Goal: Find specific page/section: Find specific page/section

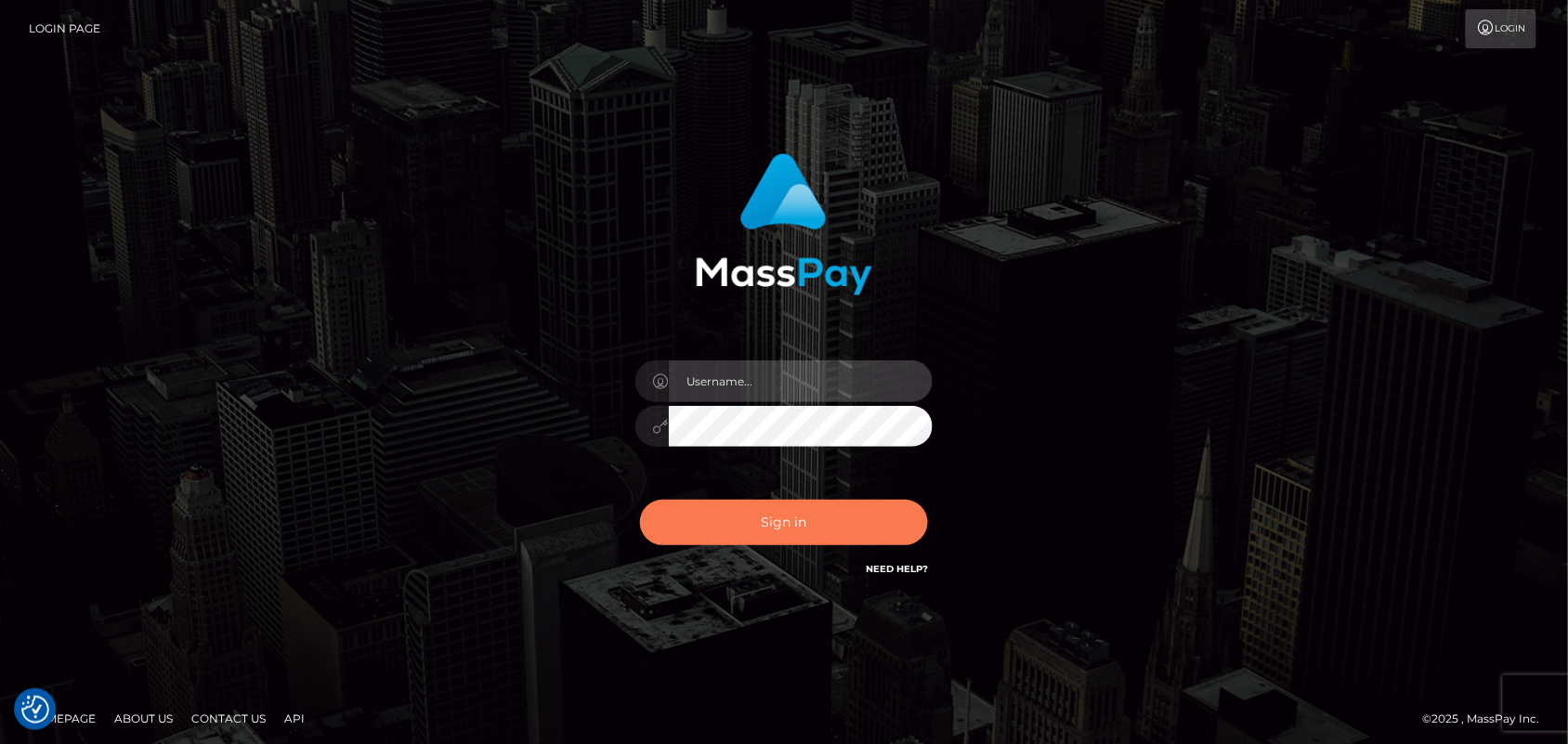
type input "Pk.es"
click at [753, 531] on button "Sign in" at bounding box center [784, 523] width 288 height 45
type input "Pk.es"
click at [814, 521] on button "Sign in" at bounding box center [784, 523] width 288 height 45
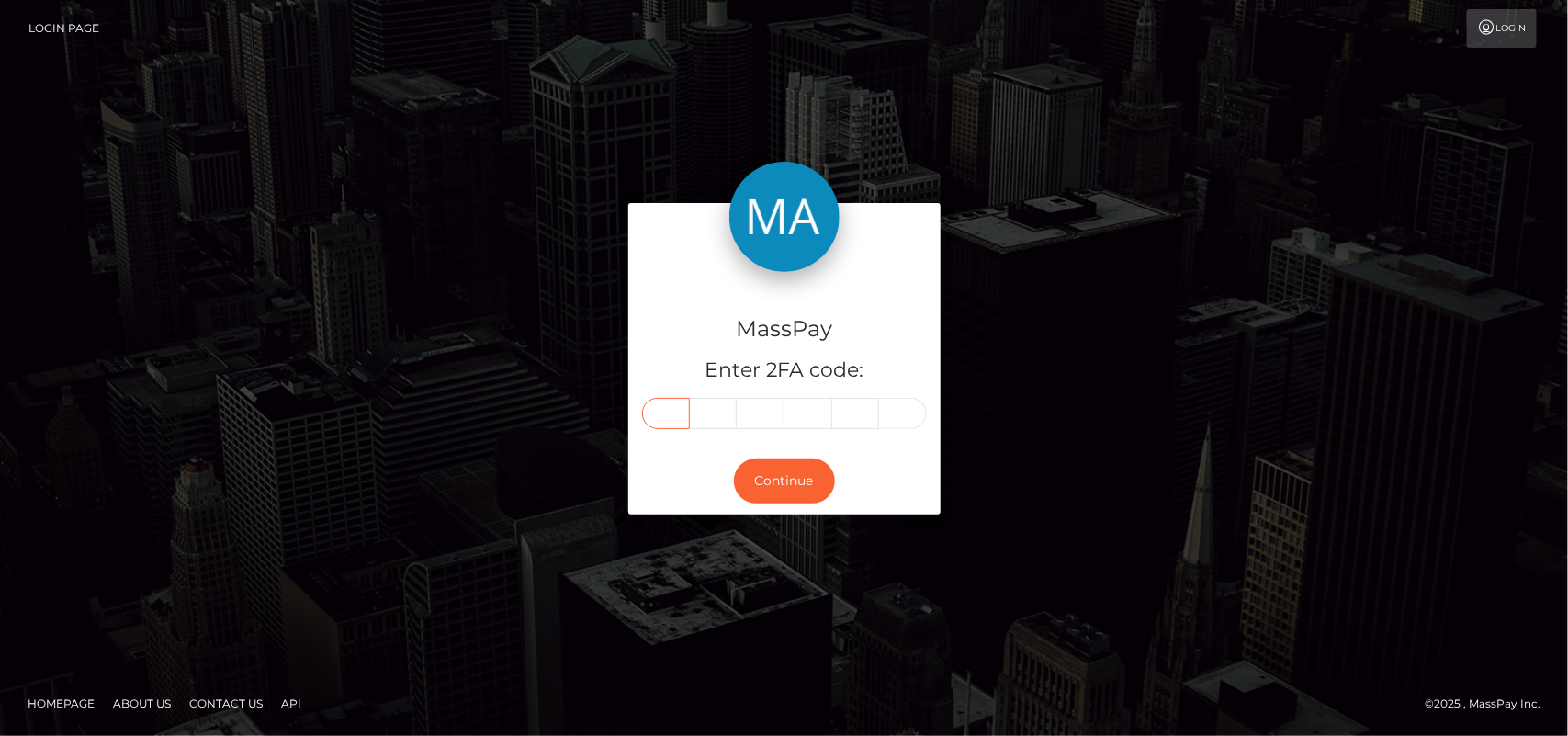
click at [658, 416] on input "text" at bounding box center [665, 413] width 48 height 31
type input "9"
type input "8"
type input "2"
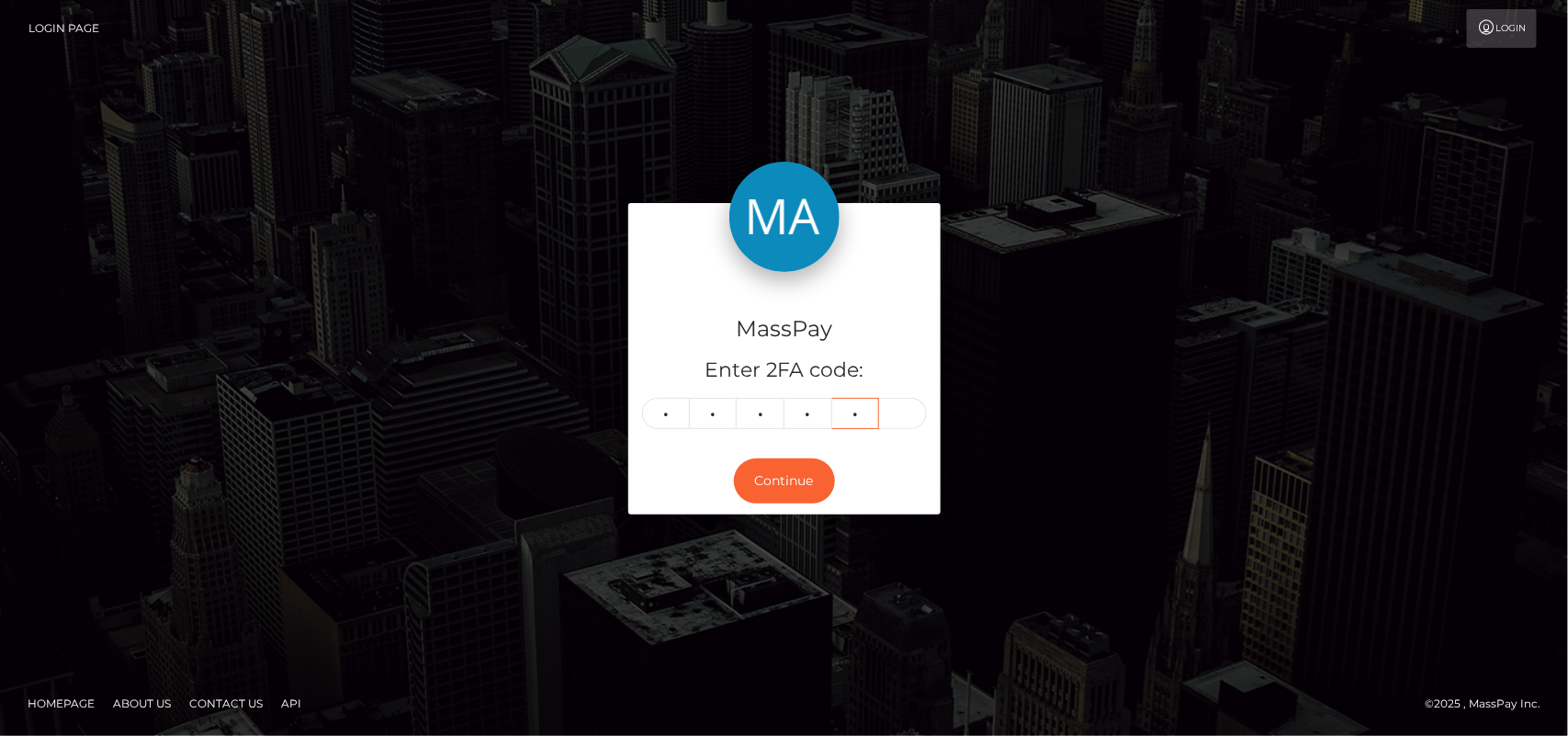
type input "2"
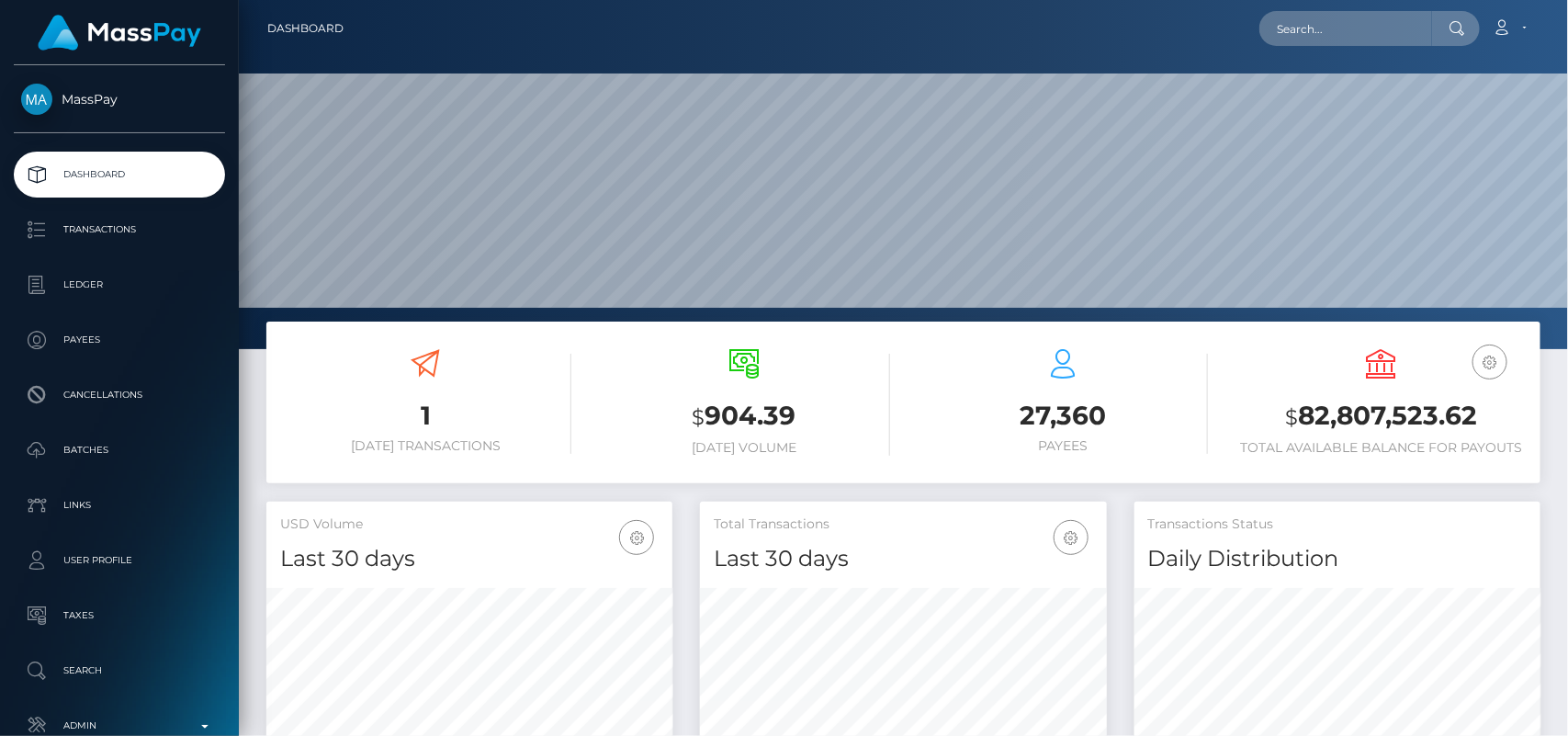
scroll to position [325, 406]
click at [1284, 37] on input "text" at bounding box center [1345, 28] width 173 height 35
paste input "[EMAIL_ADDRESS][DOMAIN_NAME]"
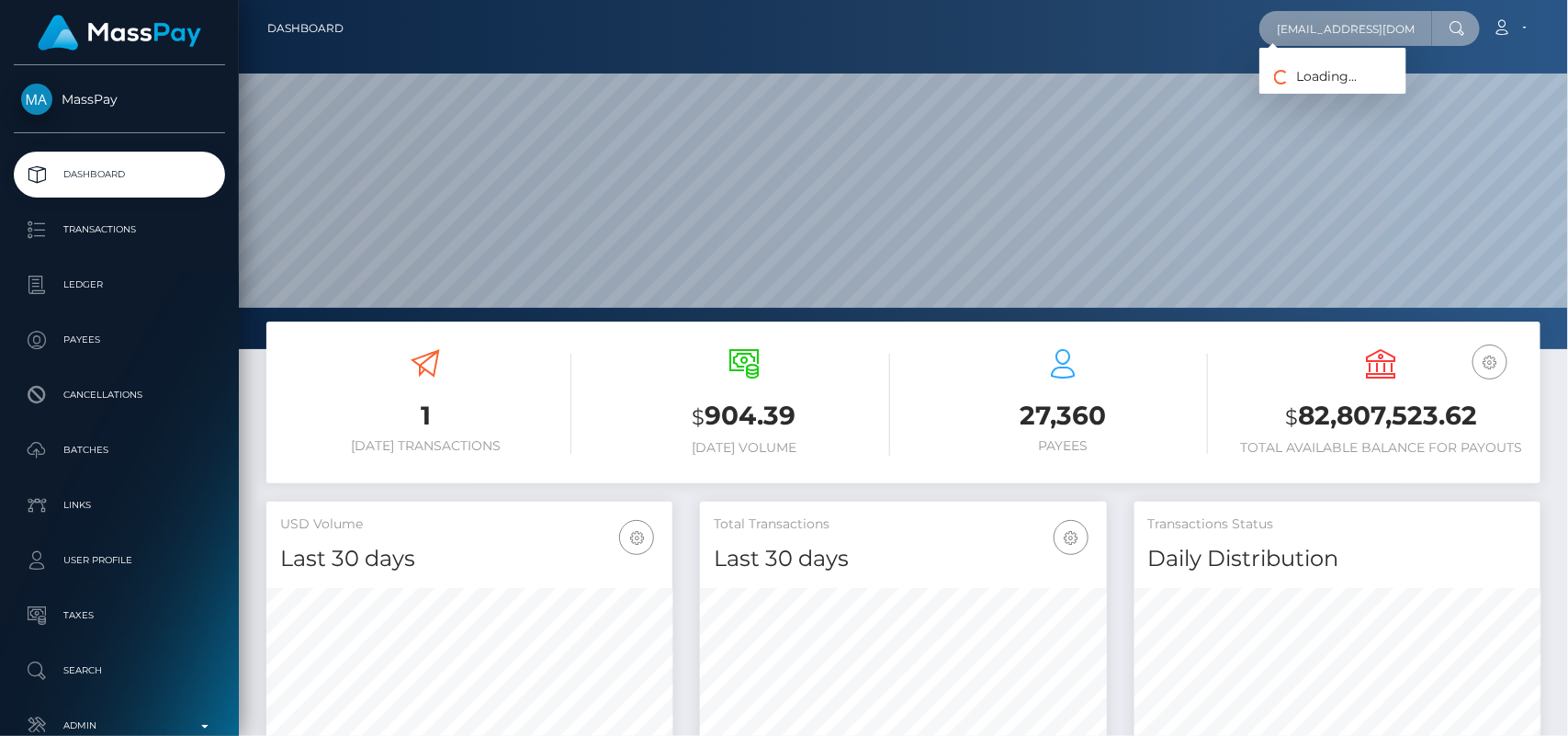
scroll to position [0, 28]
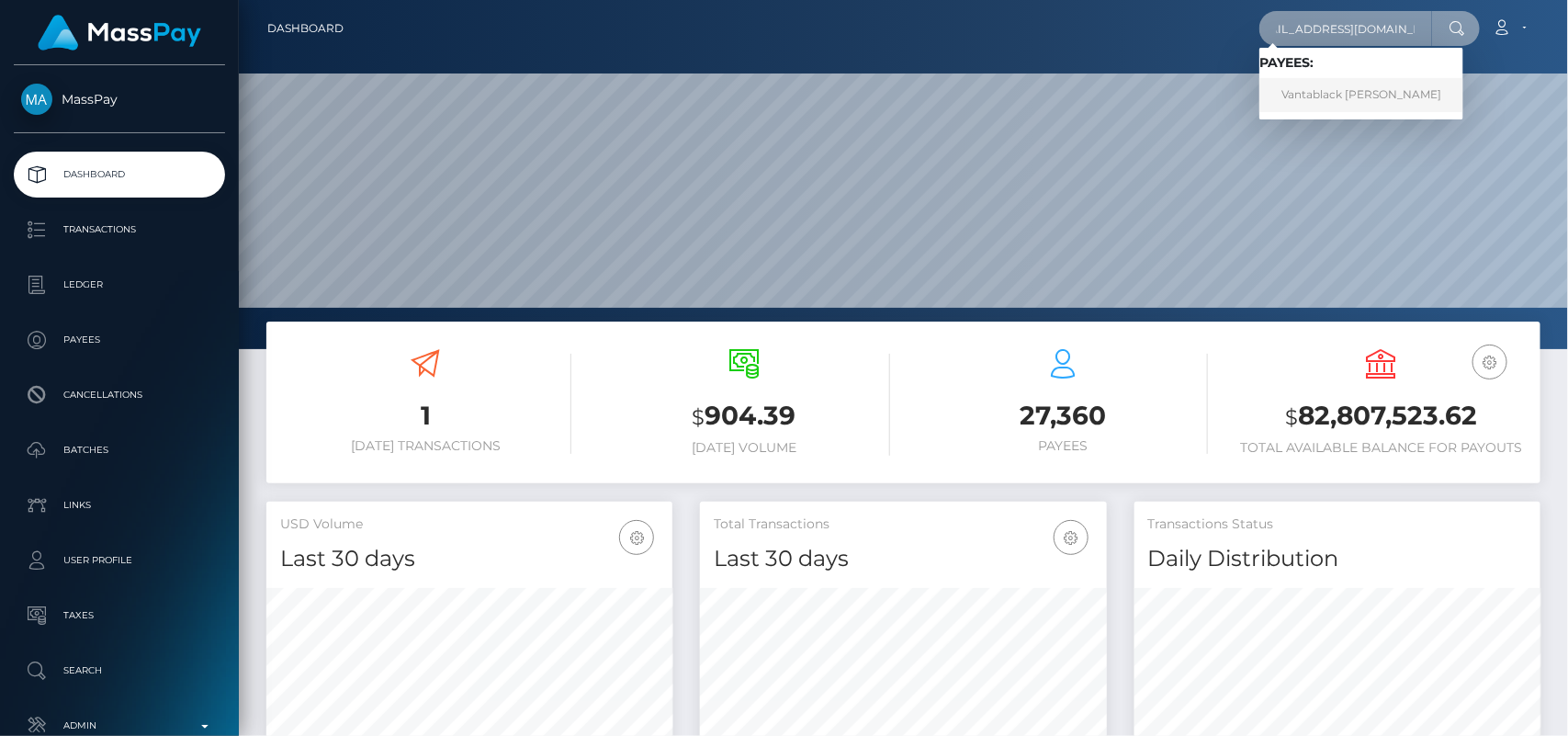
type input "[EMAIL_ADDRESS][DOMAIN_NAME]"
click at [1373, 99] on link "Vantablack Maria" at bounding box center [1361, 95] width 204 height 34
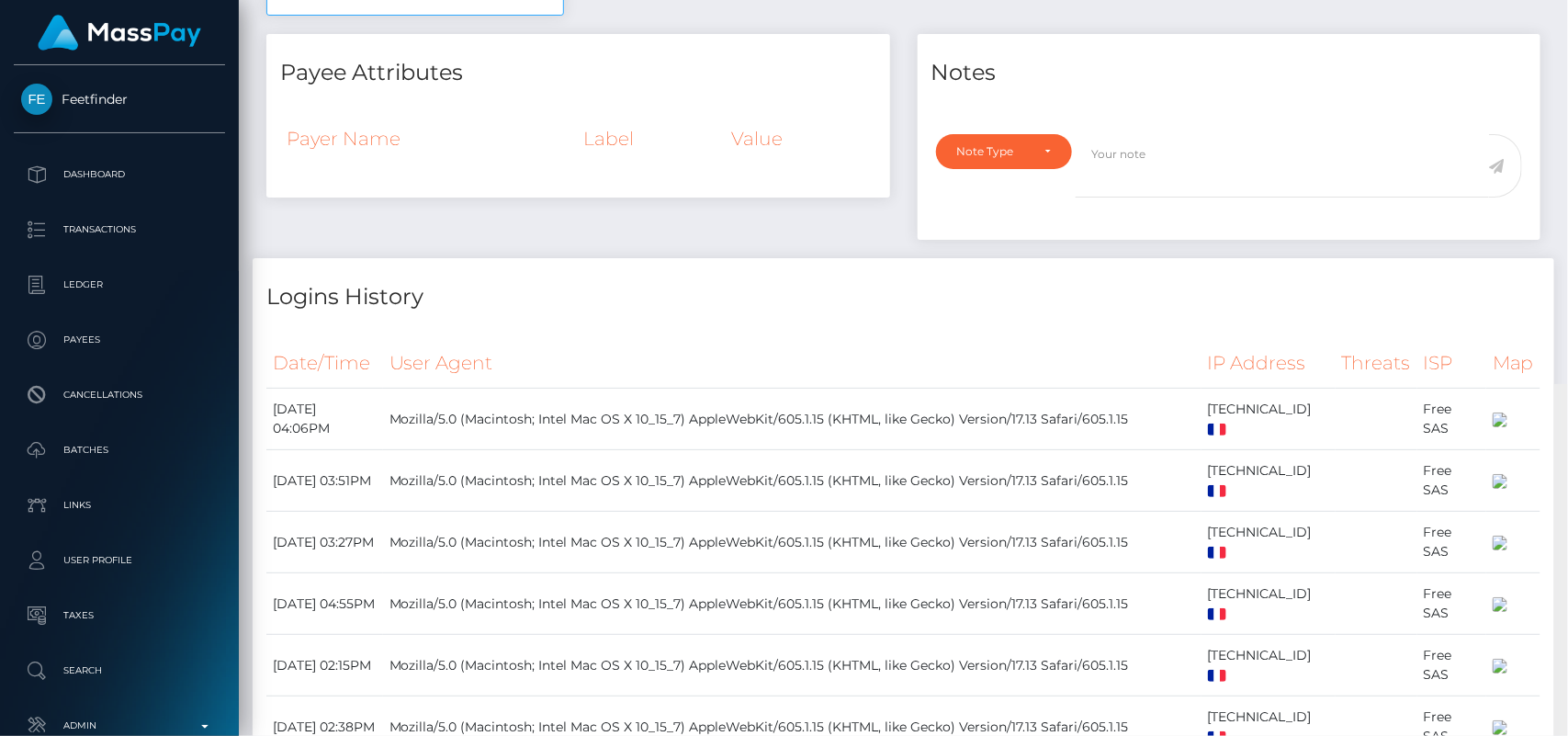
scroll to position [774, 0]
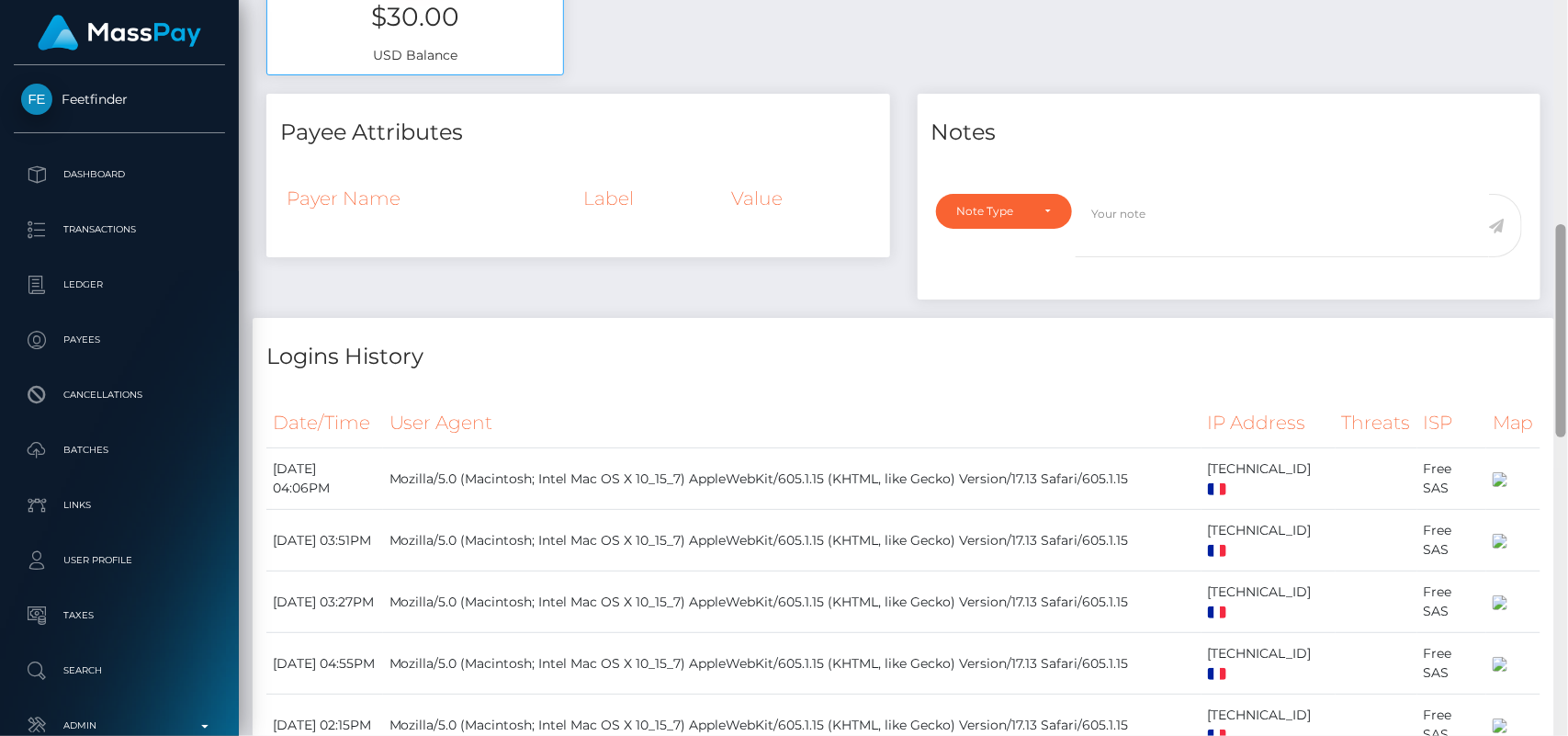
drag, startPoint x: 1563, startPoint y: 190, endPoint x: 1506, endPoint y: 342, distance: 162.3
click at [1506, 342] on div "Customer Profile Loading... Loading..." at bounding box center [903, 368] width 1329 height 736
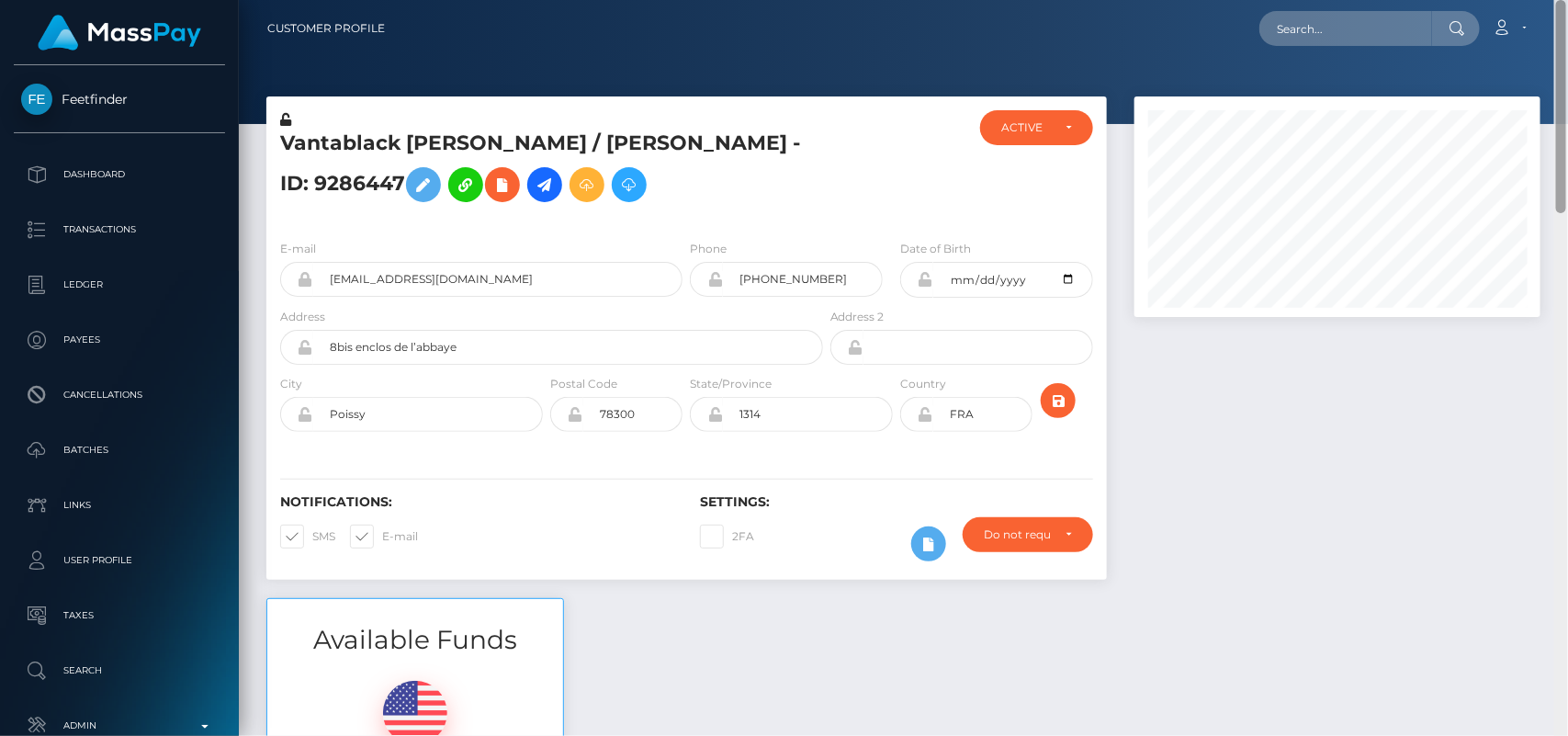
drag, startPoint x: 1566, startPoint y: 297, endPoint x: 1554, endPoint y: 1, distance: 296.2
click at [1554, 1] on div "Customer Profile Loading... Loading..." at bounding box center [903, 368] width 1329 height 736
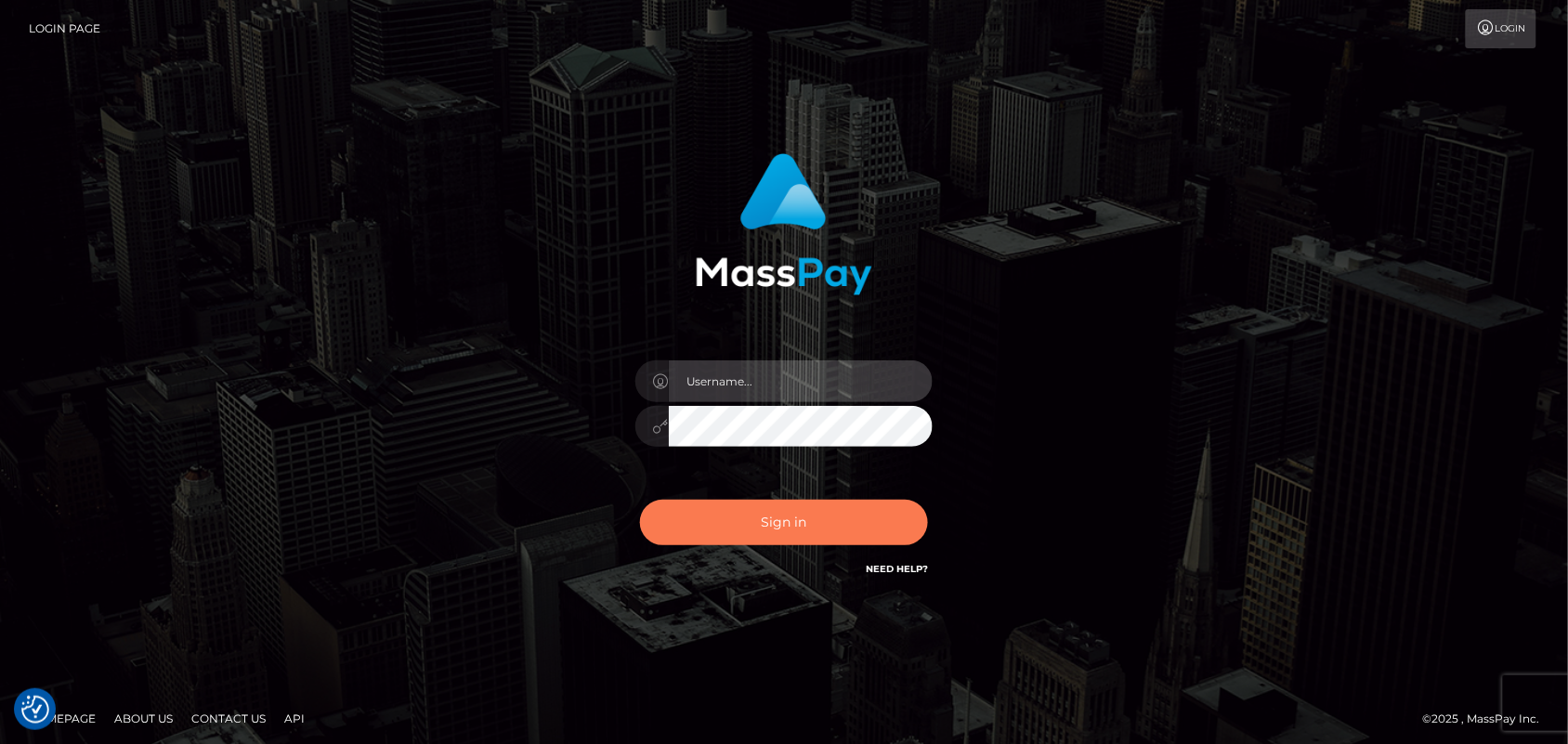
type input "Pk.es"
click at [811, 528] on button "Sign in" at bounding box center [784, 523] width 288 height 45
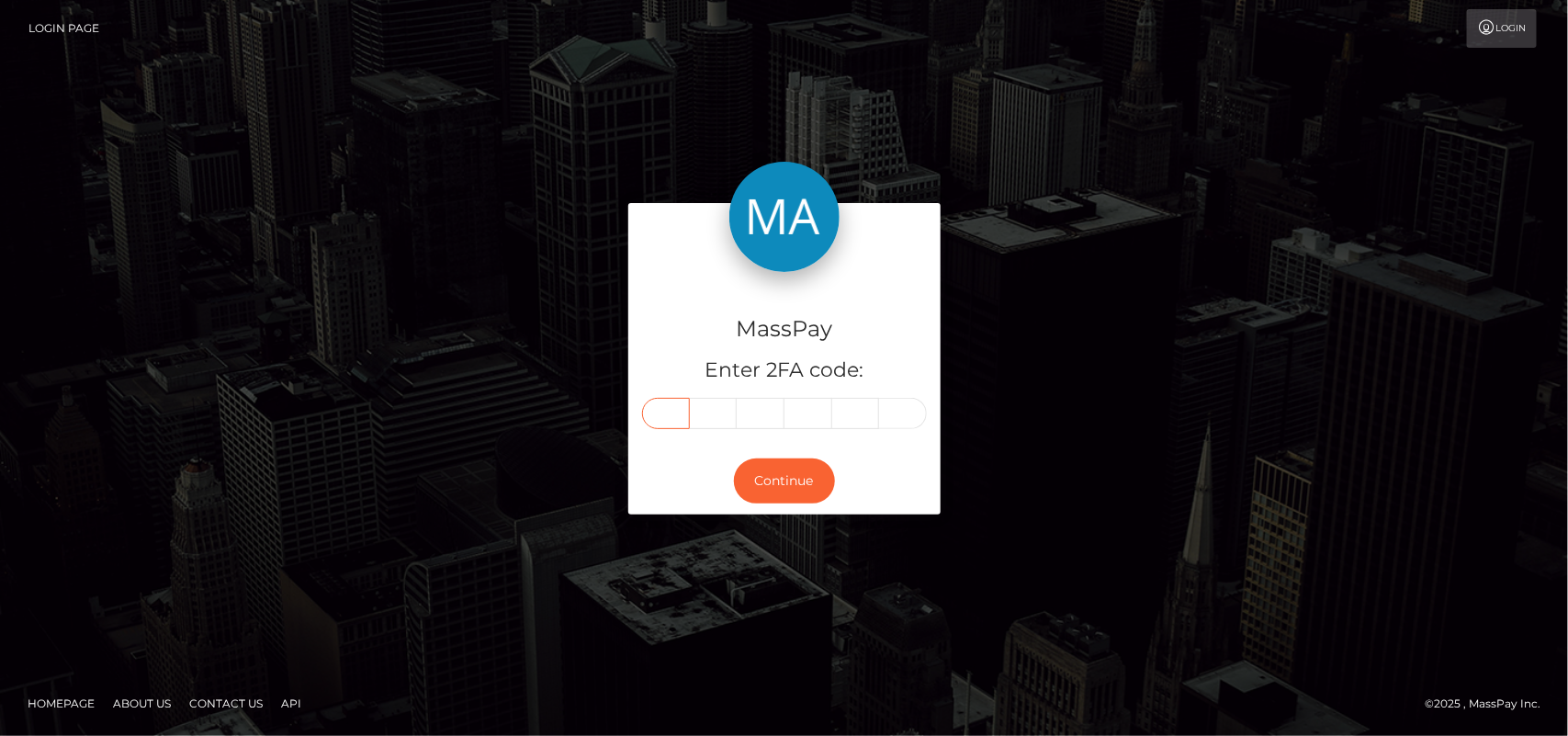
click at [658, 415] on input "text" at bounding box center [665, 413] width 48 height 31
type input "1"
type input "8"
type input "0"
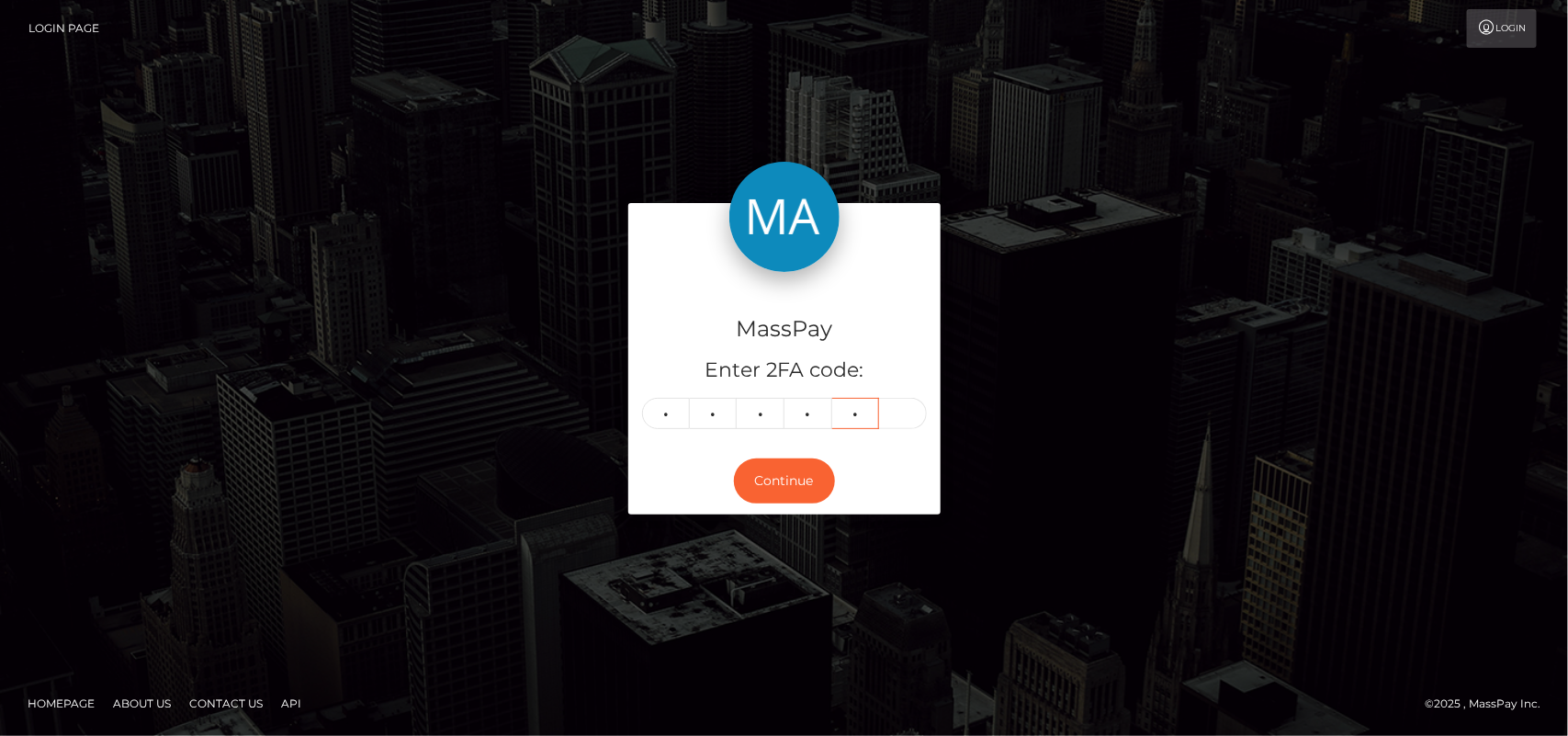
type input "5"
type input "0"
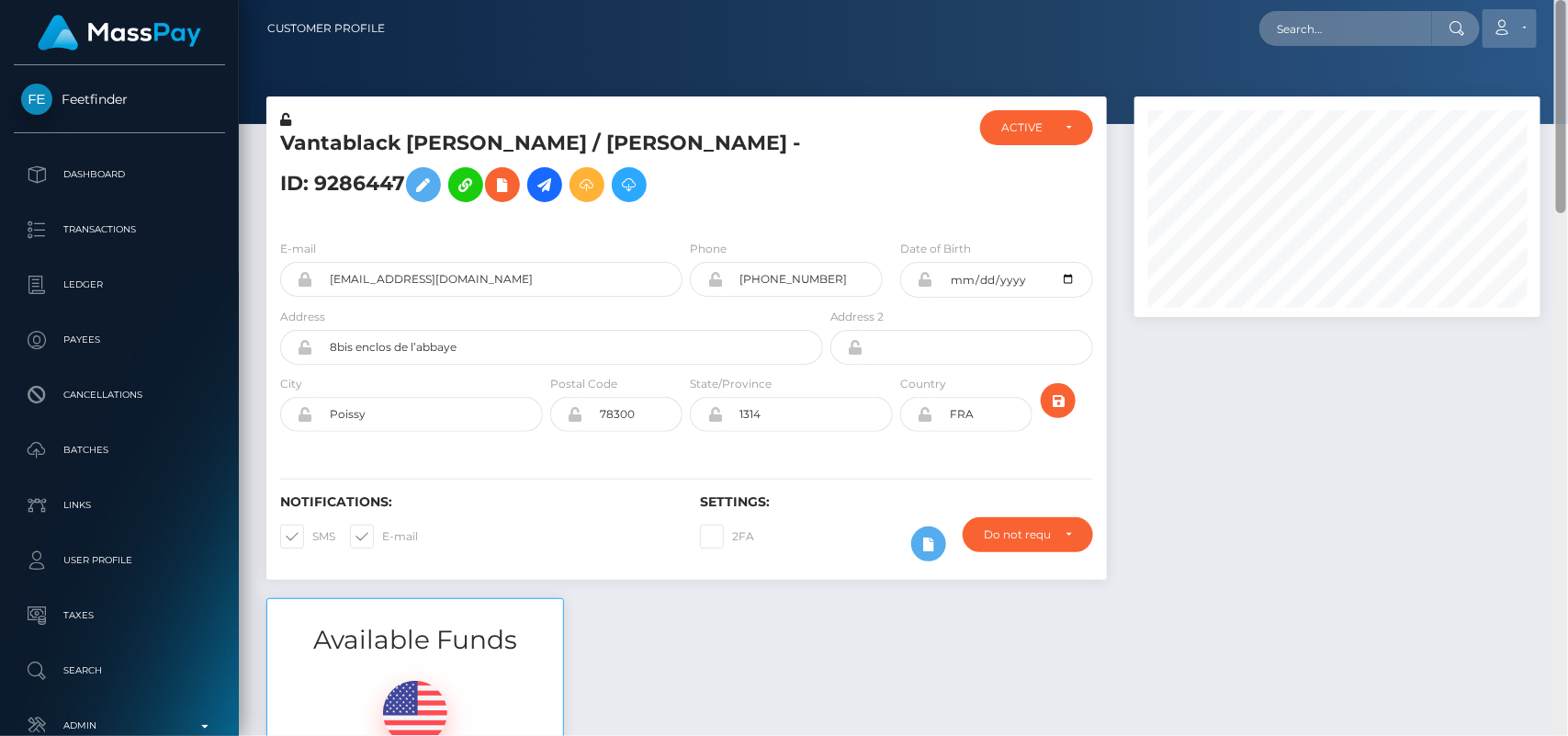
drag, startPoint x: 1562, startPoint y: 163, endPoint x: 1536, endPoint y: 28, distance: 137.5
click at [1536, 28] on div "Customer Profile Loading... Loading..." at bounding box center [903, 368] width 1329 height 736
click at [1299, 28] on input "text" at bounding box center [1345, 28] width 173 height 35
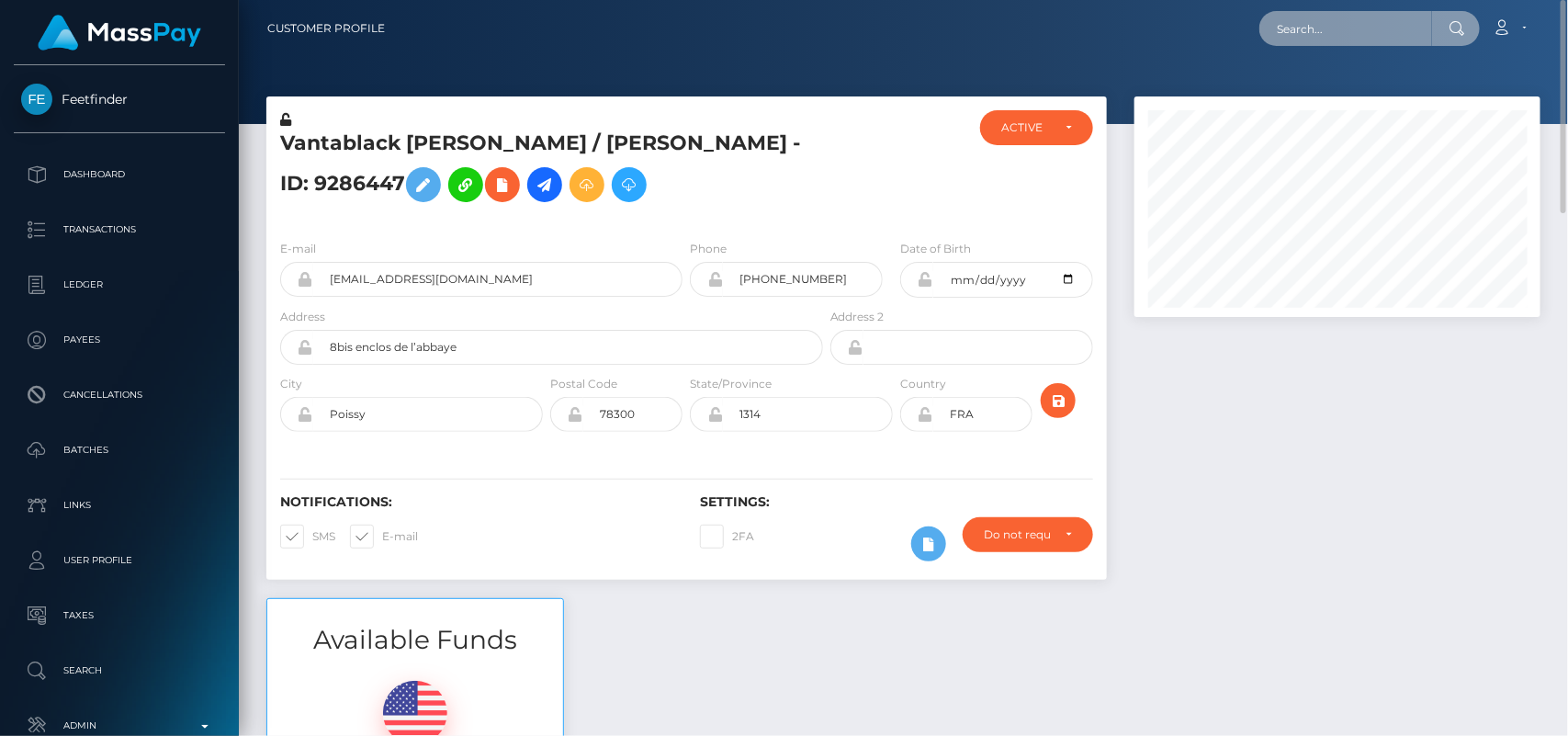
paste input "[EMAIL_ADDRESS][DOMAIN_NAME]"
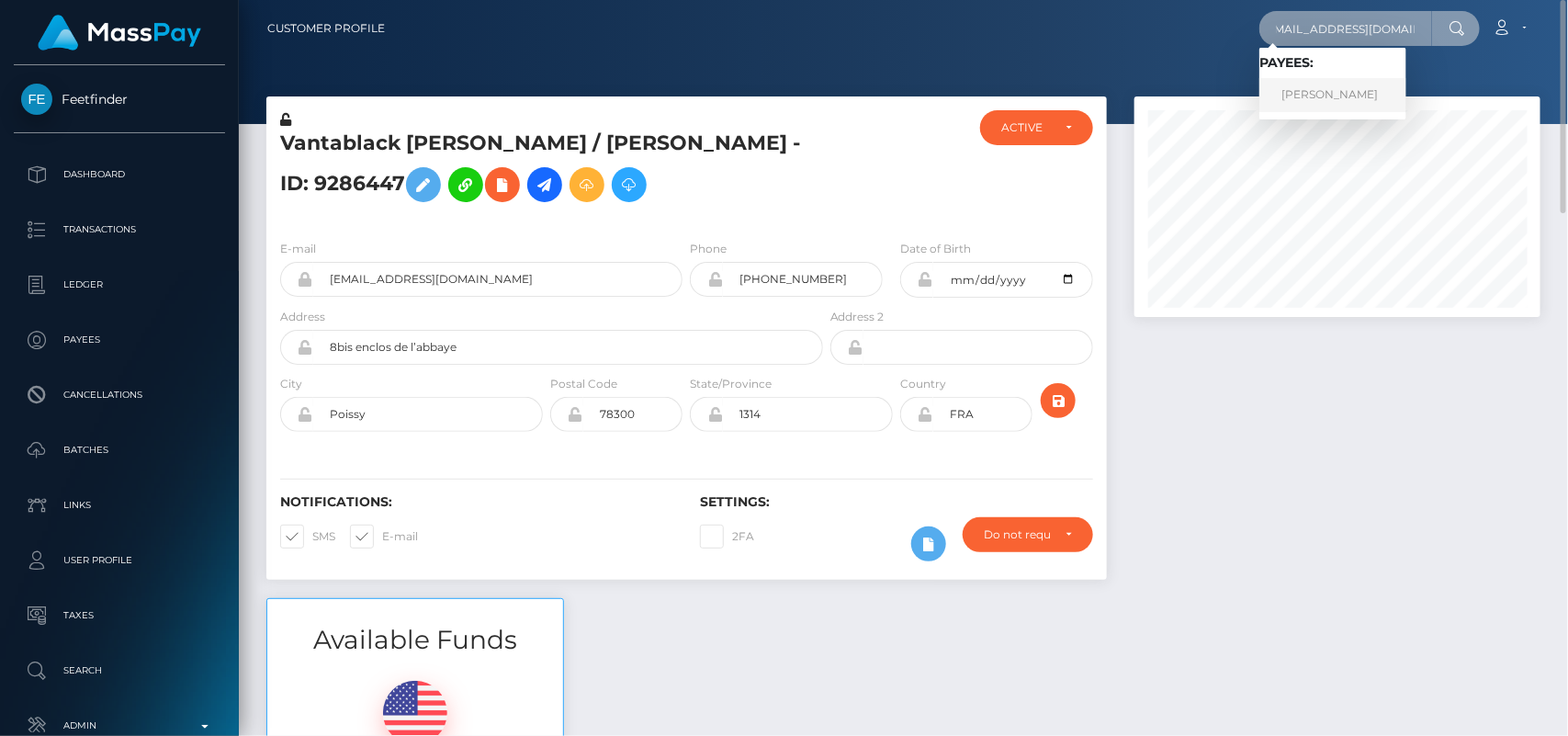
type input "[EMAIL_ADDRESS][DOMAIN_NAME]"
click at [1328, 100] on link "[PERSON_NAME]" at bounding box center [1333, 95] width 147 height 34
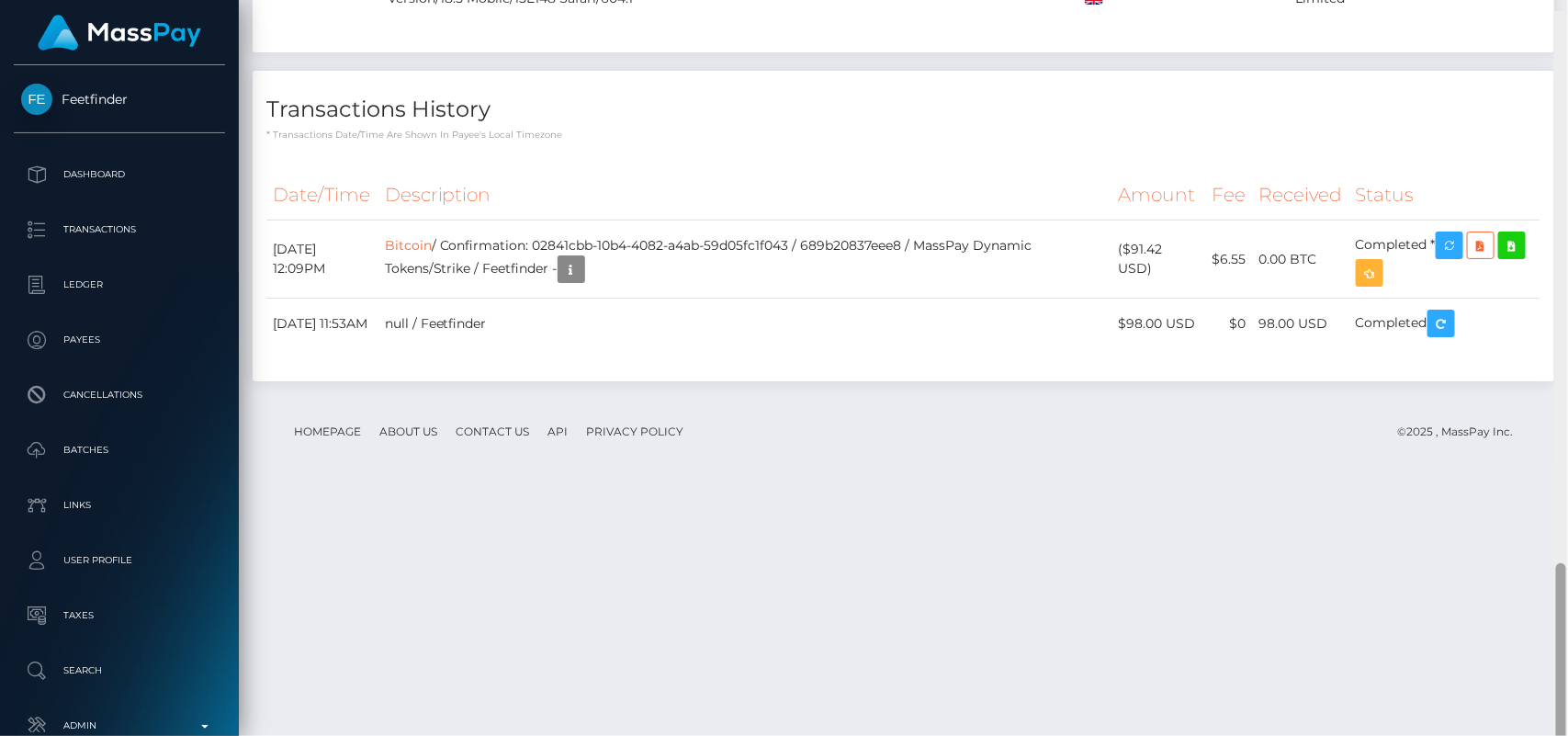
scroll to position [2208, 0]
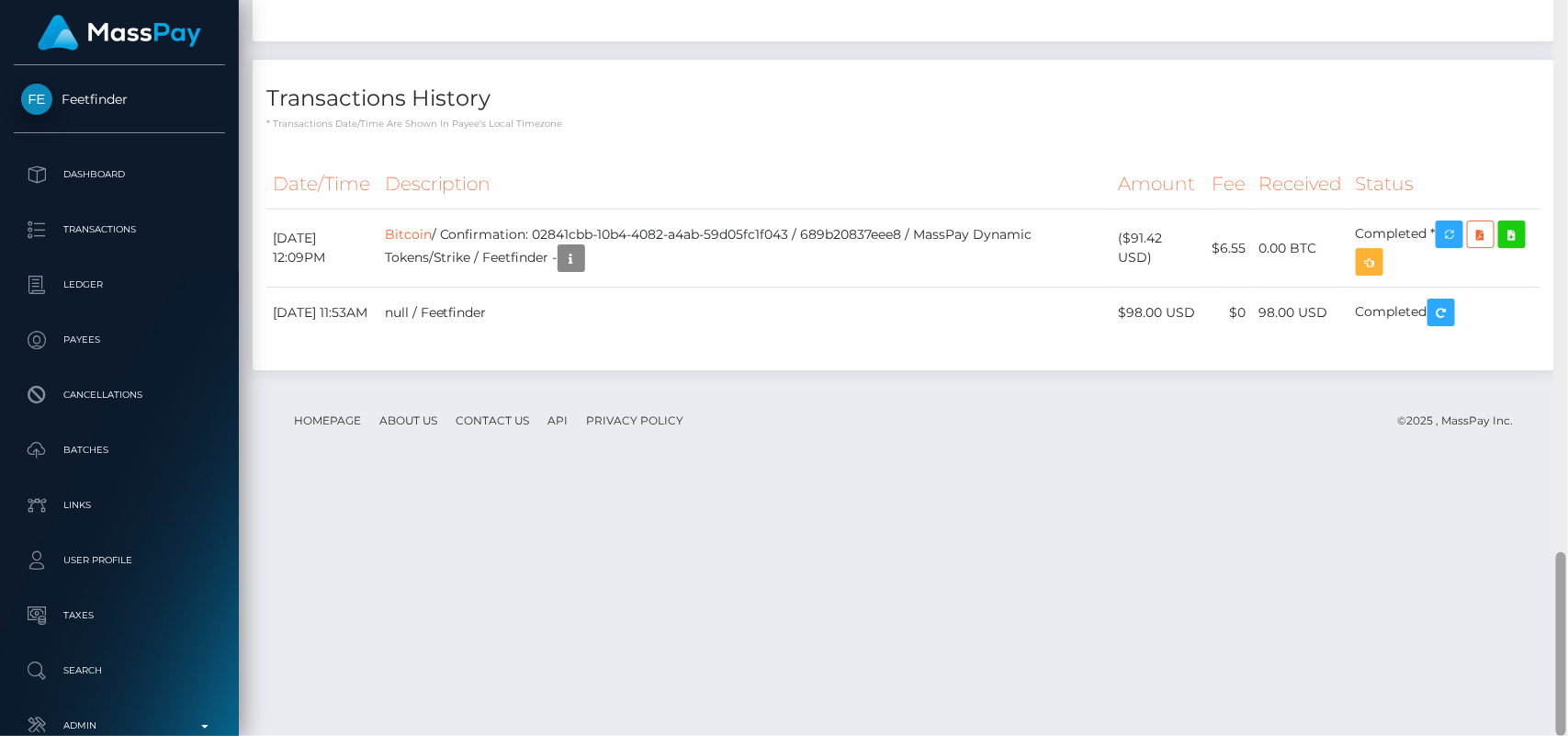
drag, startPoint x: 1559, startPoint y: 139, endPoint x: 1567, endPoint y: 629, distance: 490.1
click at [1567, 629] on div at bounding box center [1561, 368] width 14 height 737
click at [1452, 246] on icon "button" at bounding box center [1449, 235] width 22 height 23
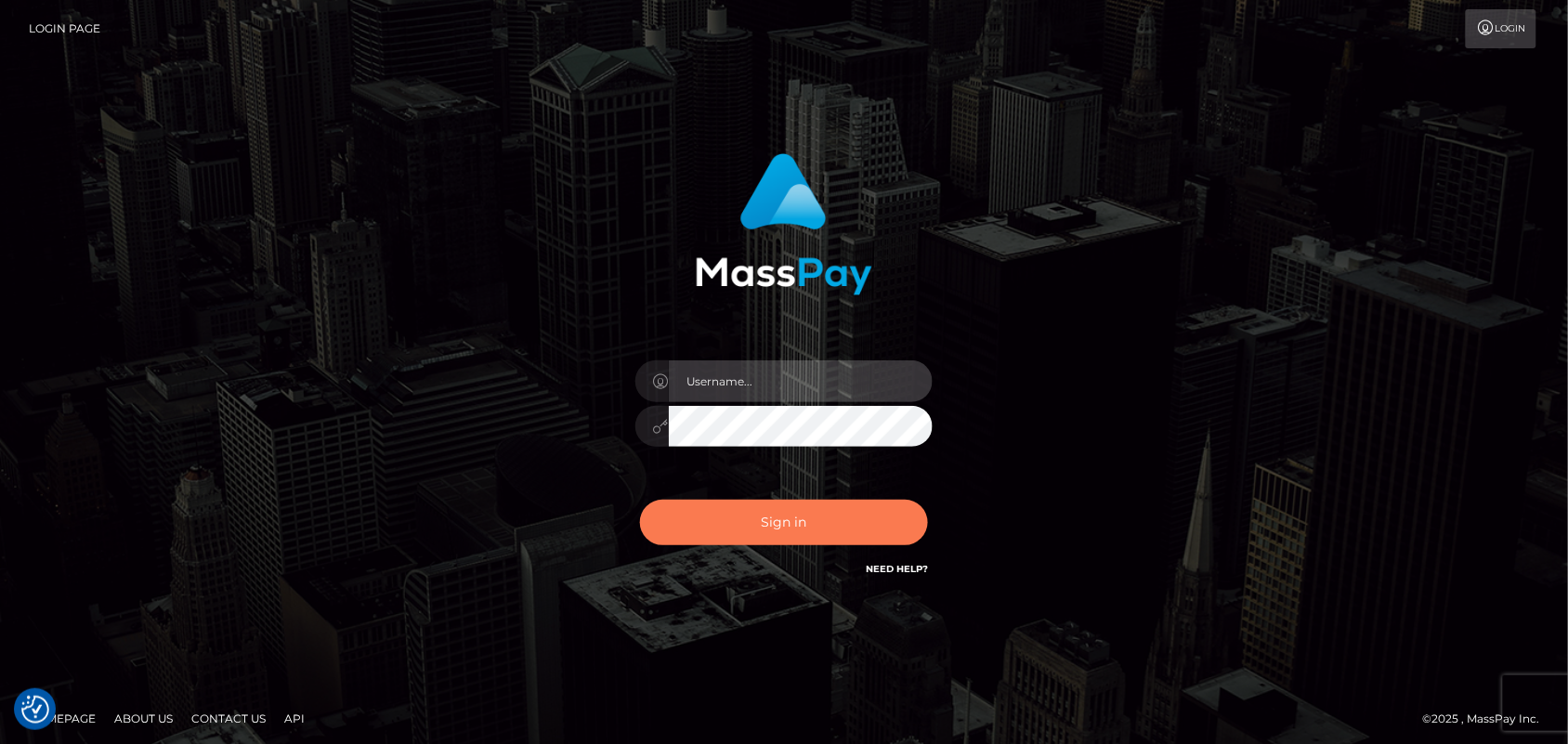
type input "[DOMAIN_NAME]"
click at [758, 507] on button "Sign in" at bounding box center [784, 523] width 288 height 45
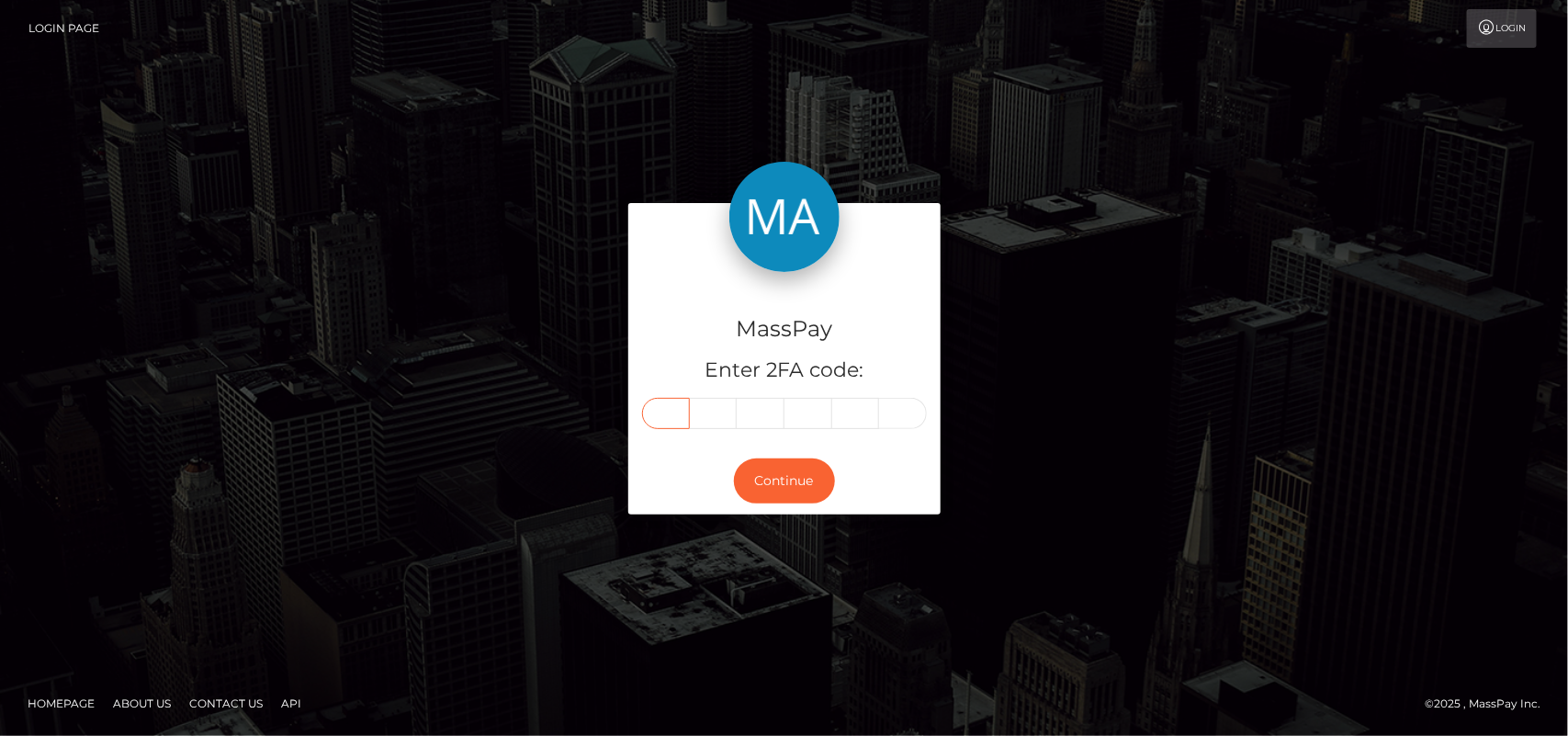
click at [668, 413] on input "text" at bounding box center [665, 413] width 48 height 31
type input "6"
type input "3"
type input "7"
type input "1"
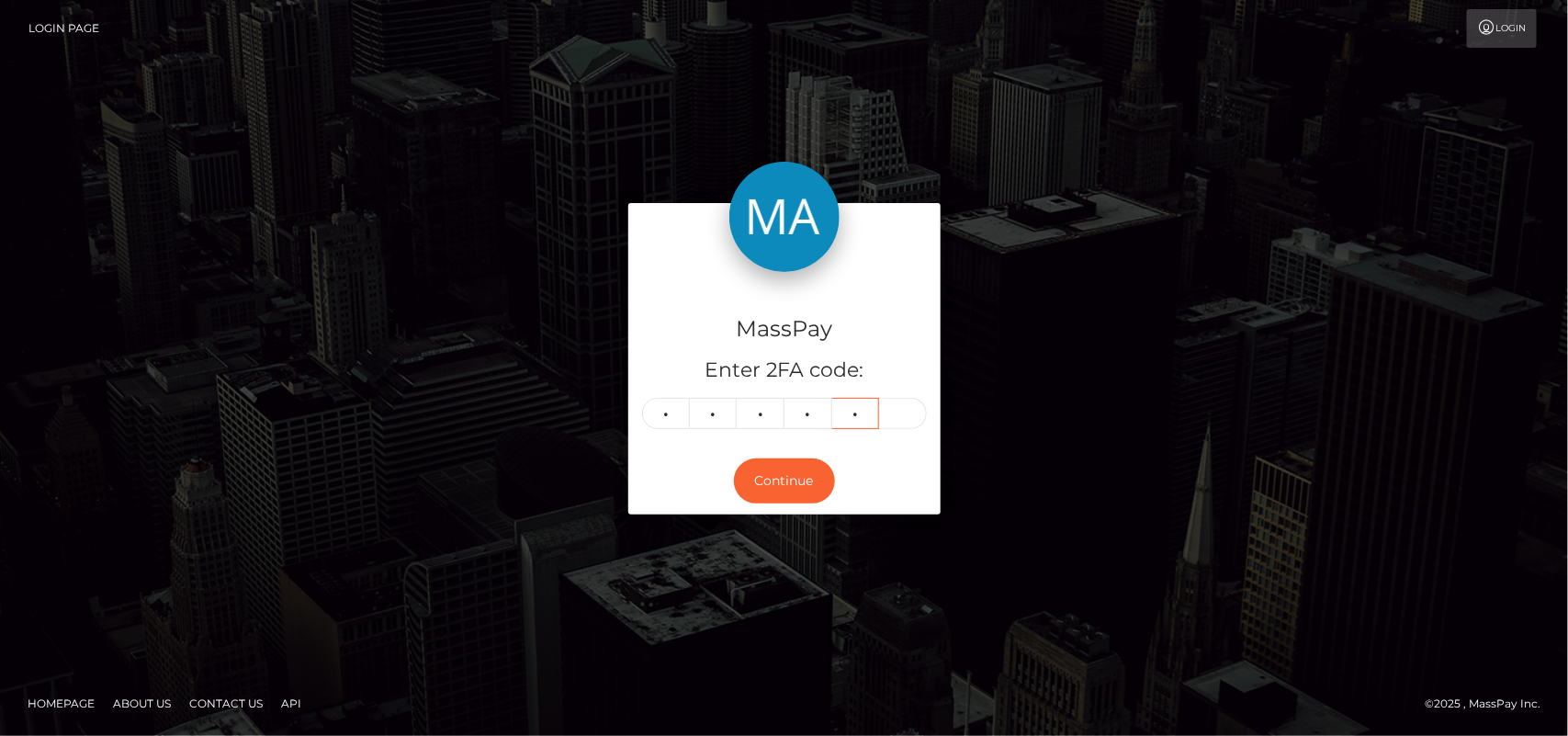
type input "5"
type input "0"
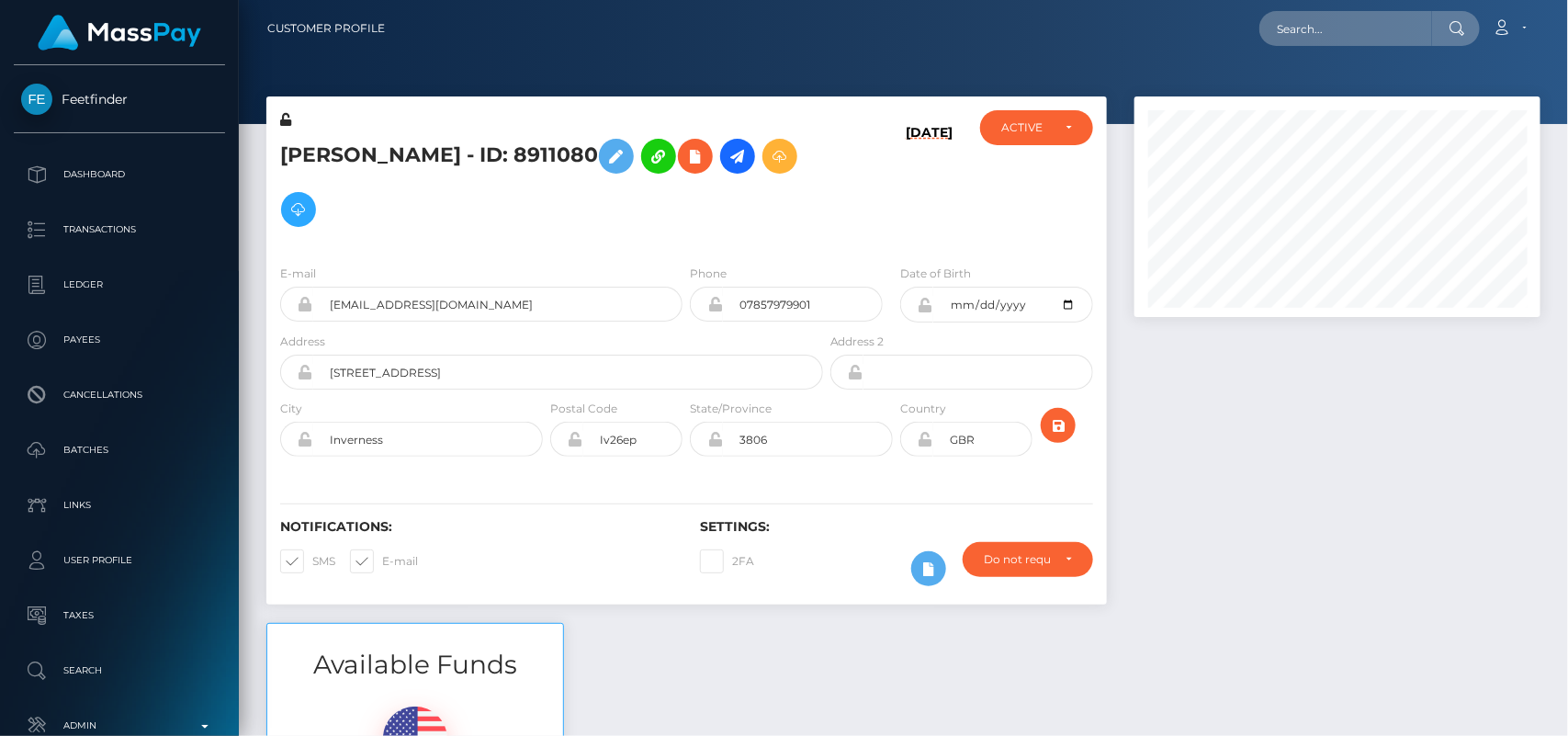
scroll to position [221, 406]
click at [1304, 38] on input "text" at bounding box center [1345, 28] width 173 height 35
paste input "[EMAIL_ADDRESS][DOMAIN_NAME]"
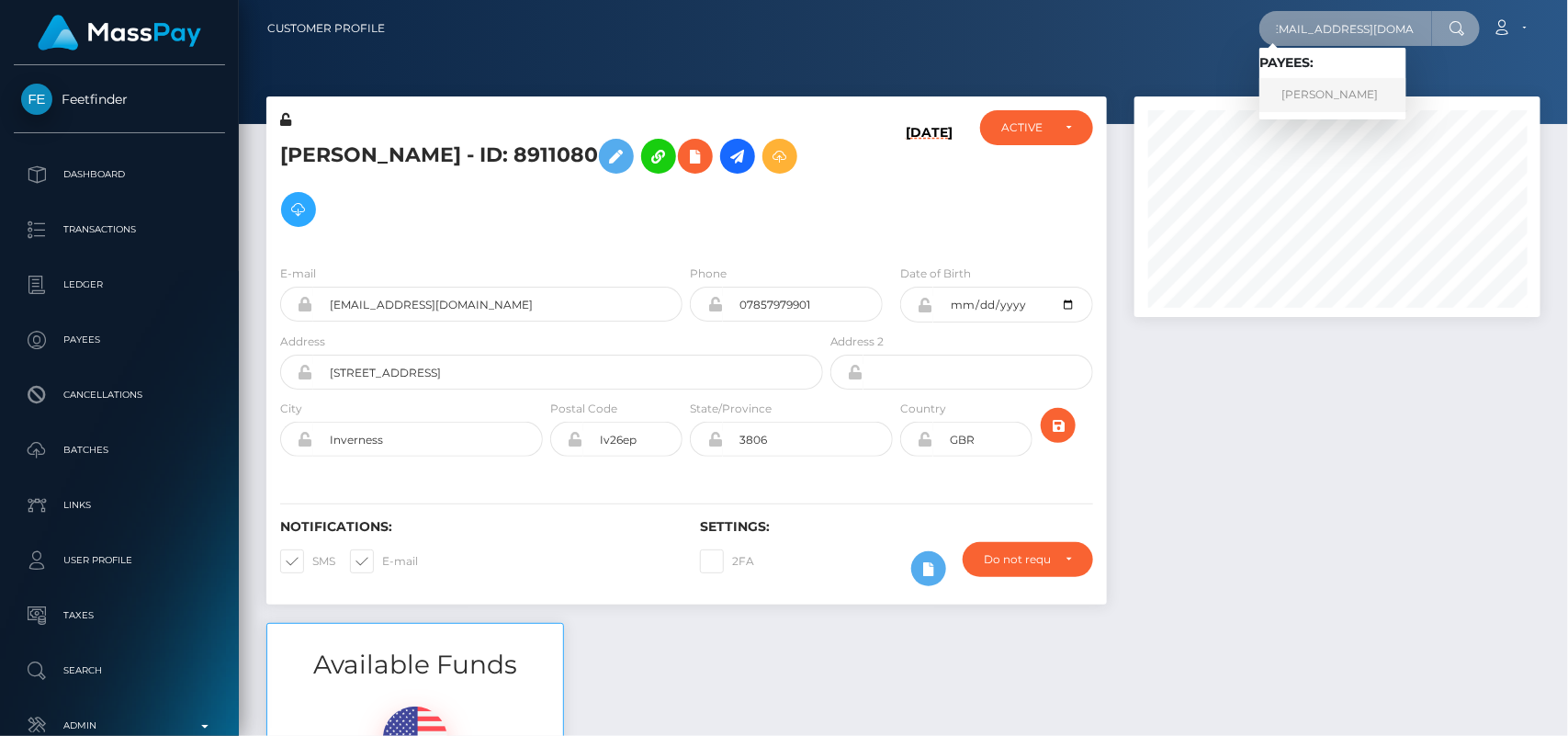
type input "[EMAIL_ADDRESS][DOMAIN_NAME]"
click at [1309, 90] on link "[PERSON_NAME]" at bounding box center [1333, 95] width 147 height 34
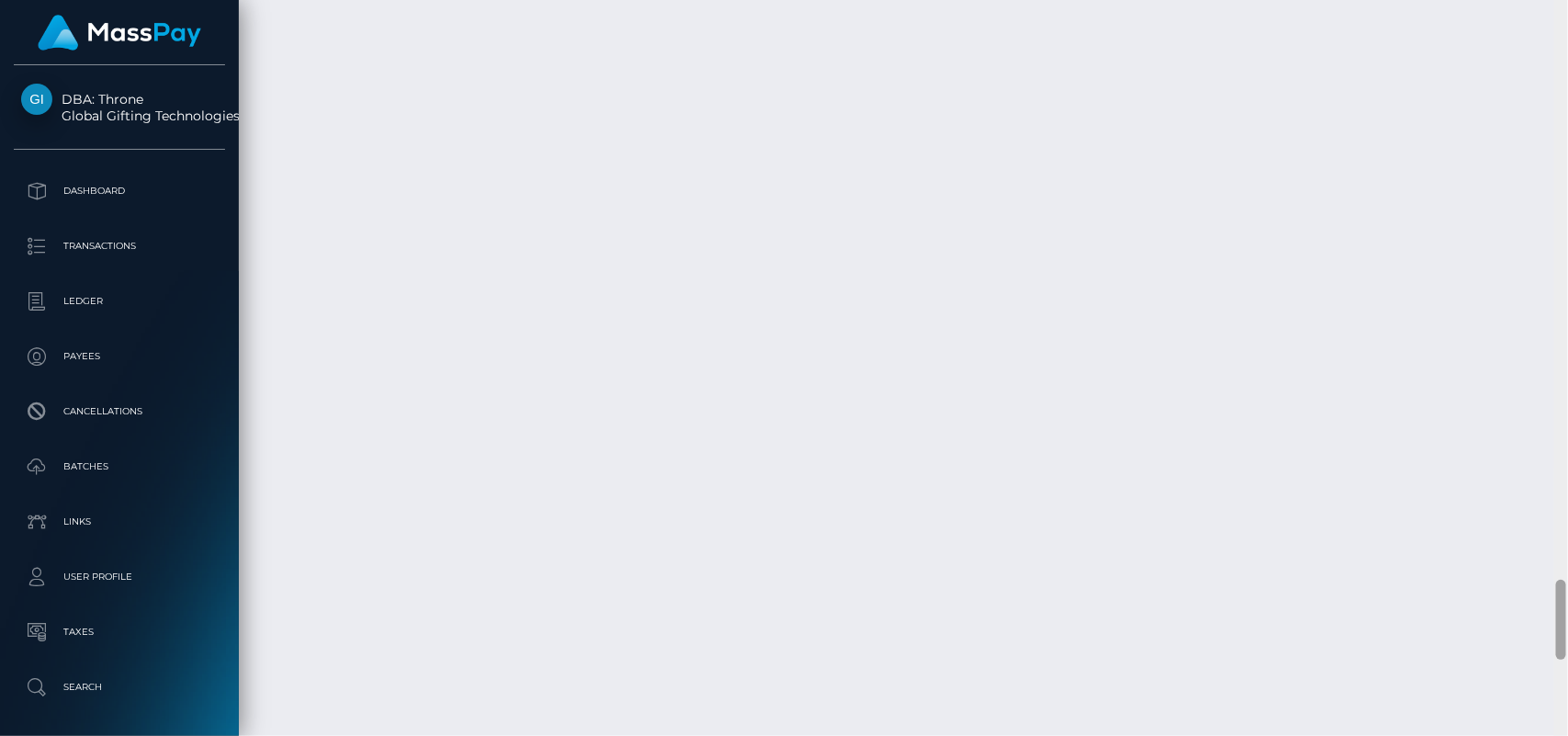
scroll to position [5290, 0]
drag, startPoint x: 1563, startPoint y: 81, endPoint x: 1566, endPoint y: 625, distance: 544.0
click at [1566, 625] on div at bounding box center [1560, 620] width 10 height 80
